Goal: Task Accomplishment & Management: Use online tool/utility

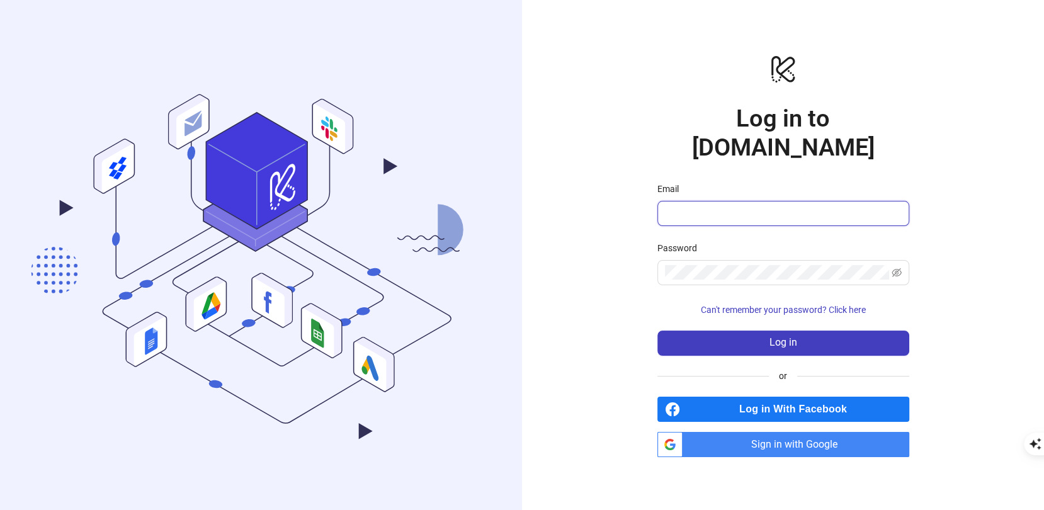
click at [722, 206] on input "Email" at bounding box center [782, 213] width 234 height 15
type input "**********"
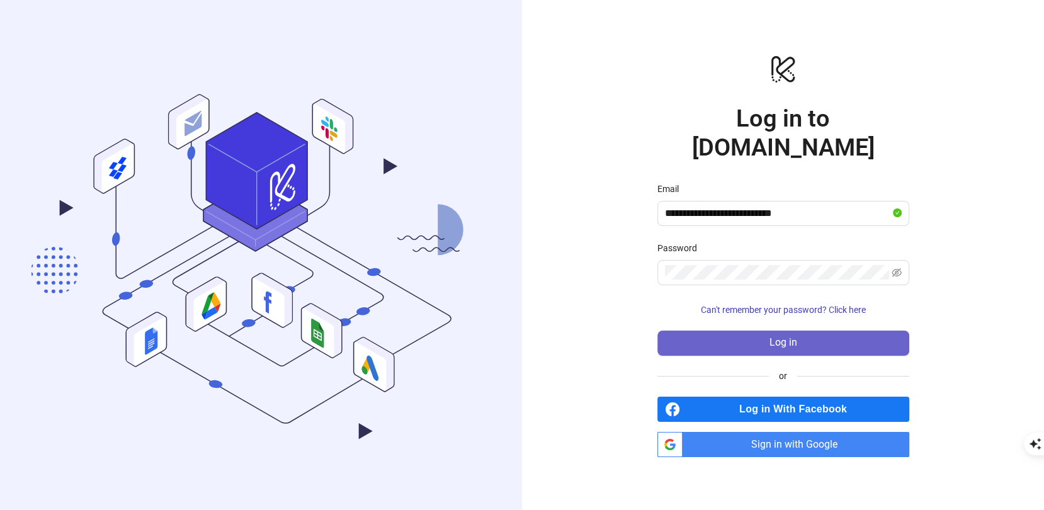
click at [753, 332] on button "Log in" at bounding box center [783, 342] width 252 height 25
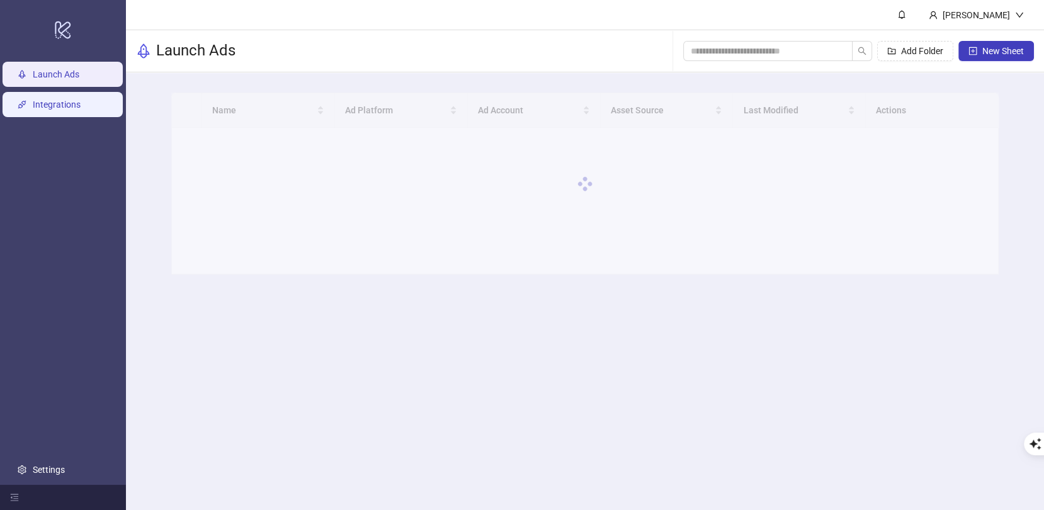
click at [81, 110] on link "Integrations" at bounding box center [57, 104] width 48 height 10
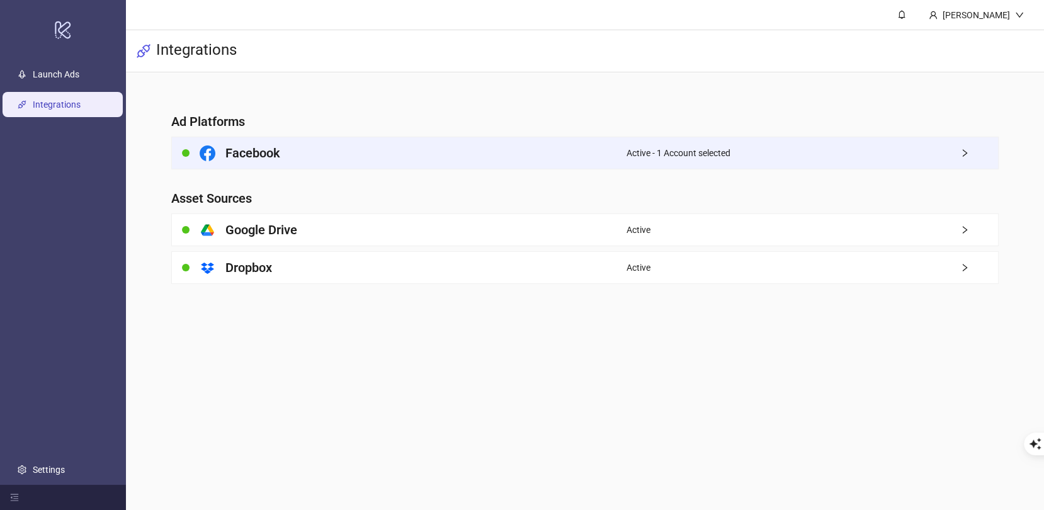
click at [431, 160] on div "Facebook" at bounding box center [399, 152] width 454 height 31
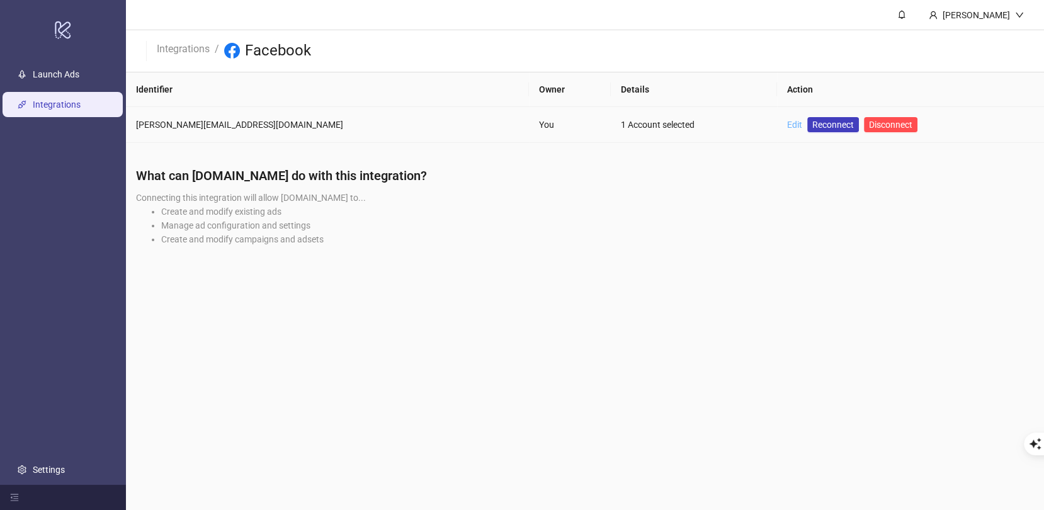
click at [787, 123] on link "Edit" at bounding box center [794, 125] width 15 height 10
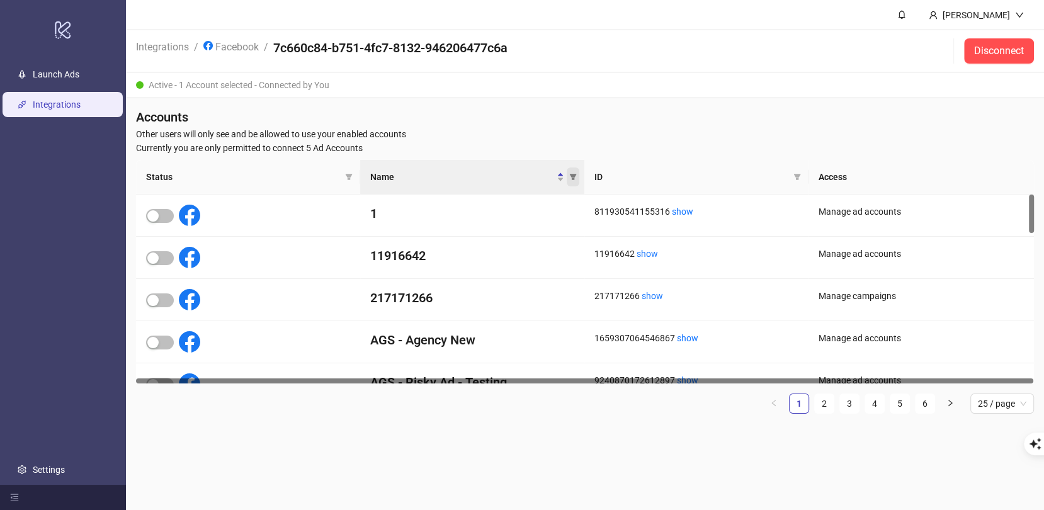
click at [574, 179] on icon "filter" at bounding box center [573, 177] width 8 height 8
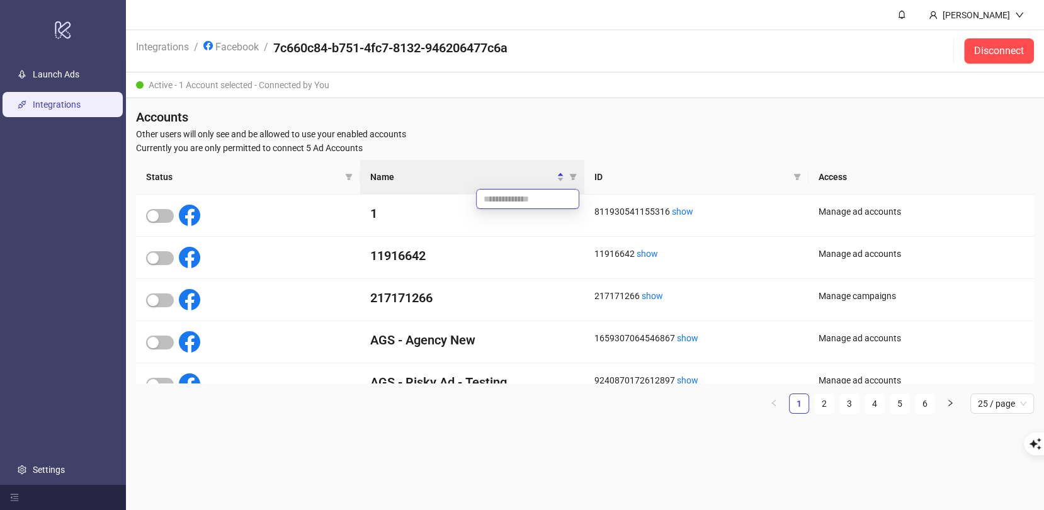
click at [536, 191] on input "text" at bounding box center [527, 199] width 103 height 20
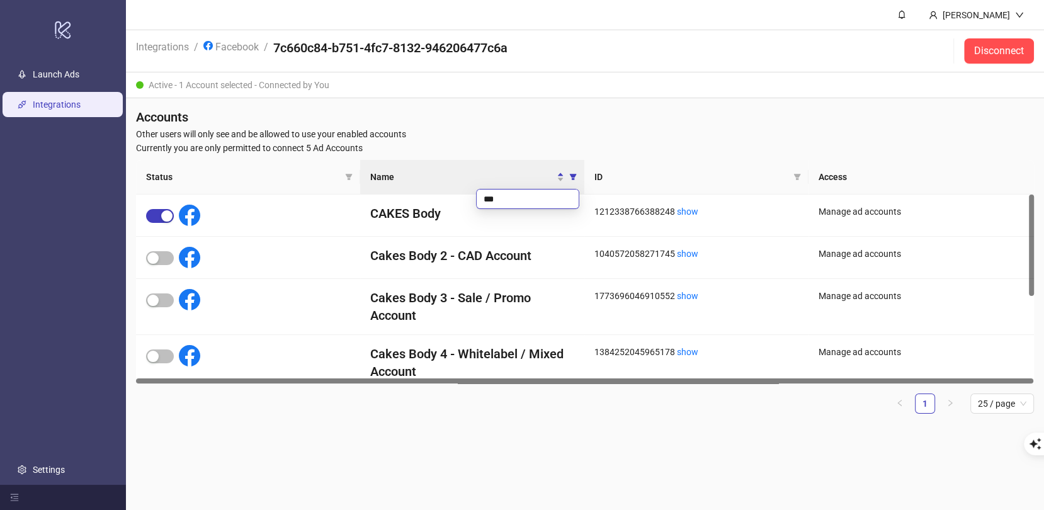
type input "***"
click at [443, 422] on div "Status Name ID Access CAKES Body 1212338766388248 show Manage ad accounts Cakes…" at bounding box center [585, 292] width 898 height 264
click at [48, 76] on link "Launch Ads" at bounding box center [56, 74] width 47 height 10
